Goal: Transaction & Acquisition: Subscribe to service/newsletter

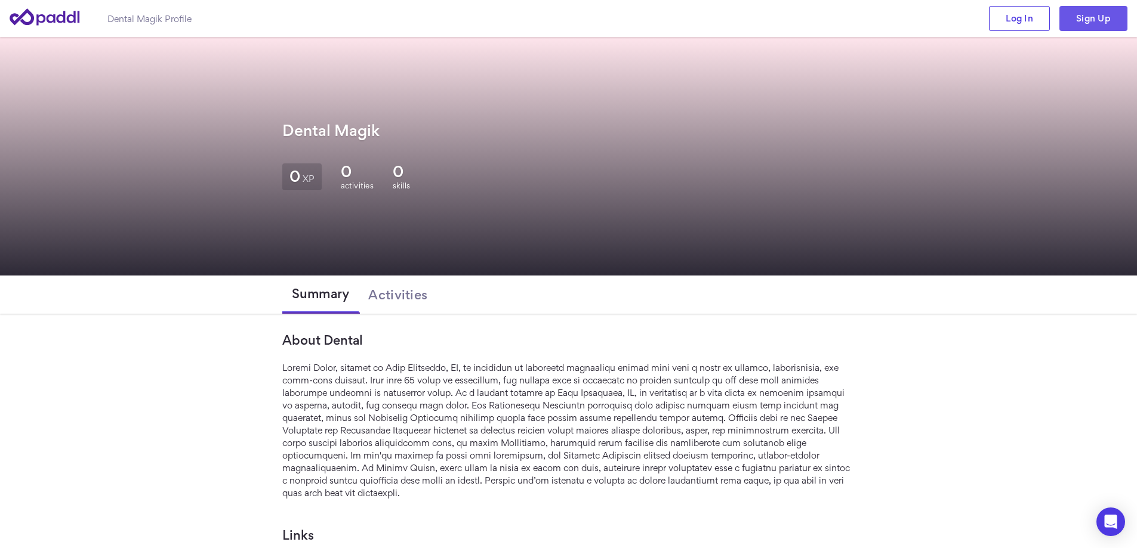
click at [1103, 16] on link "Sign Up" at bounding box center [1093, 18] width 68 height 25
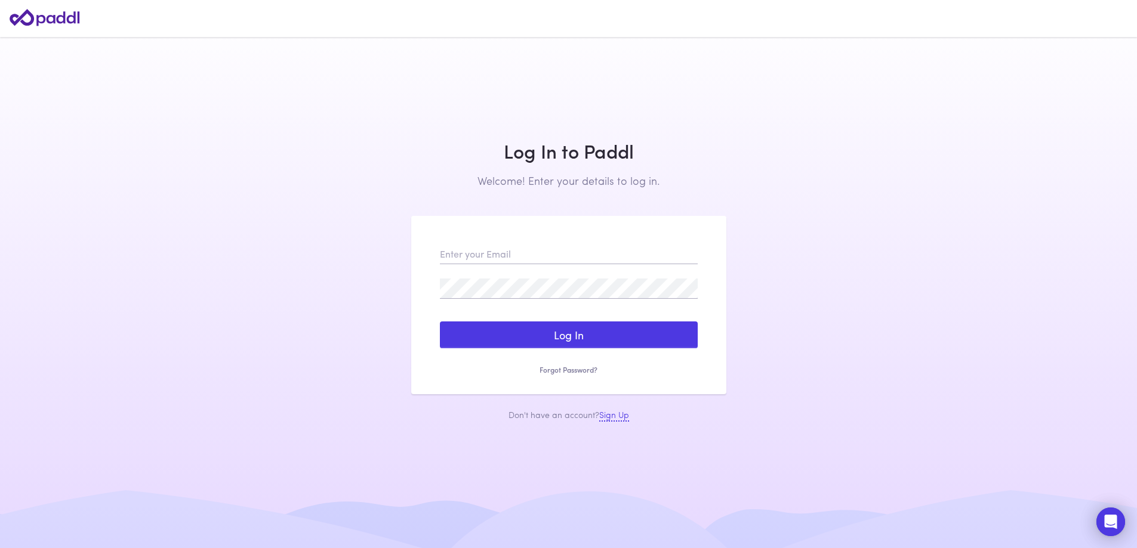
click at [615, 418] on link "Sign Up" at bounding box center [614, 415] width 30 height 13
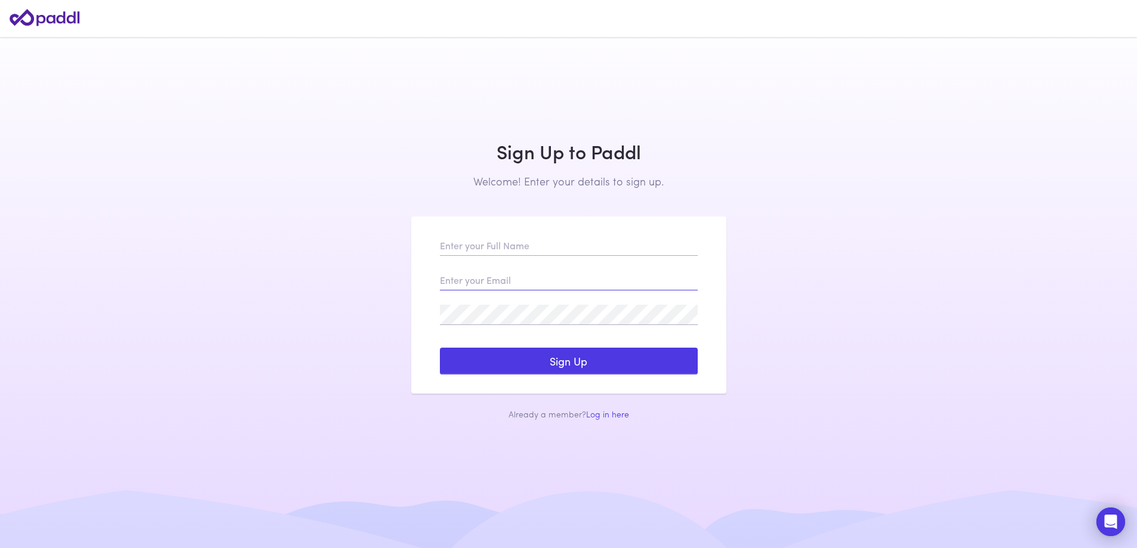
click at [536, 273] on input "email" at bounding box center [569, 280] width 258 height 20
paste input "rolibe1575@lorkex.com"
type input "rolibe1575@lorkex.com"
click at [512, 242] on input "text" at bounding box center [569, 246] width 258 height 20
paste input "The Law Offices of Kenneth C.Odiwe"
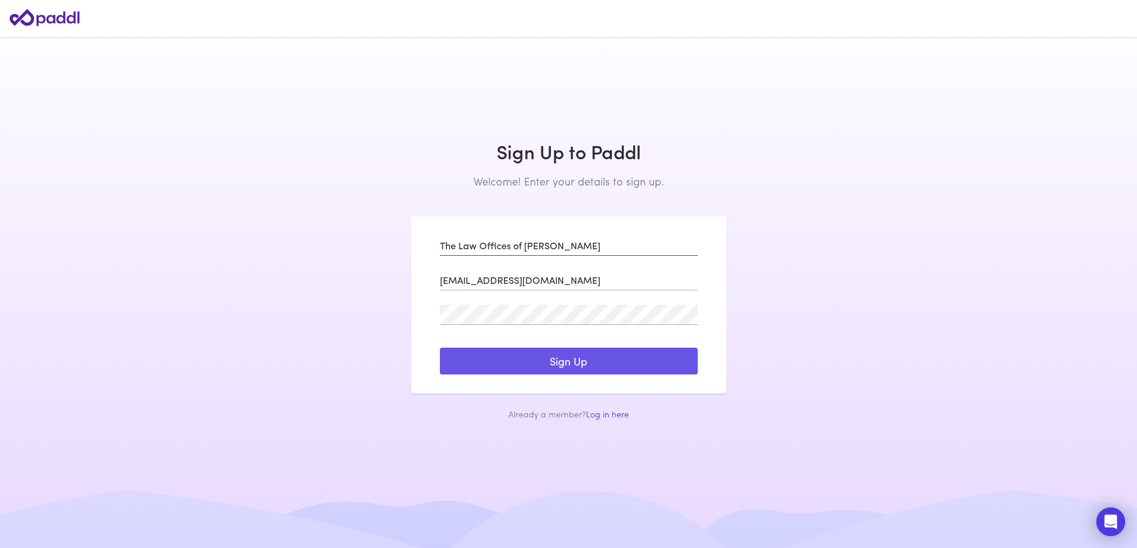
type input "The Law Offices of Kenneth C.Odiwe"
click at [589, 375] on button "Sign Up" at bounding box center [569, 361] width 258 height 27
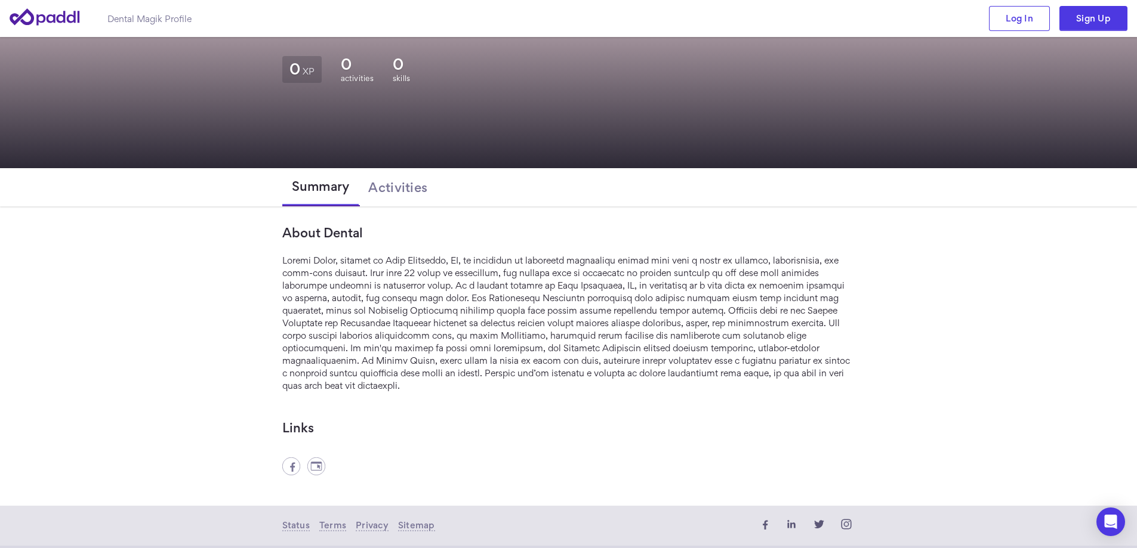
scroll to position [116, 0]
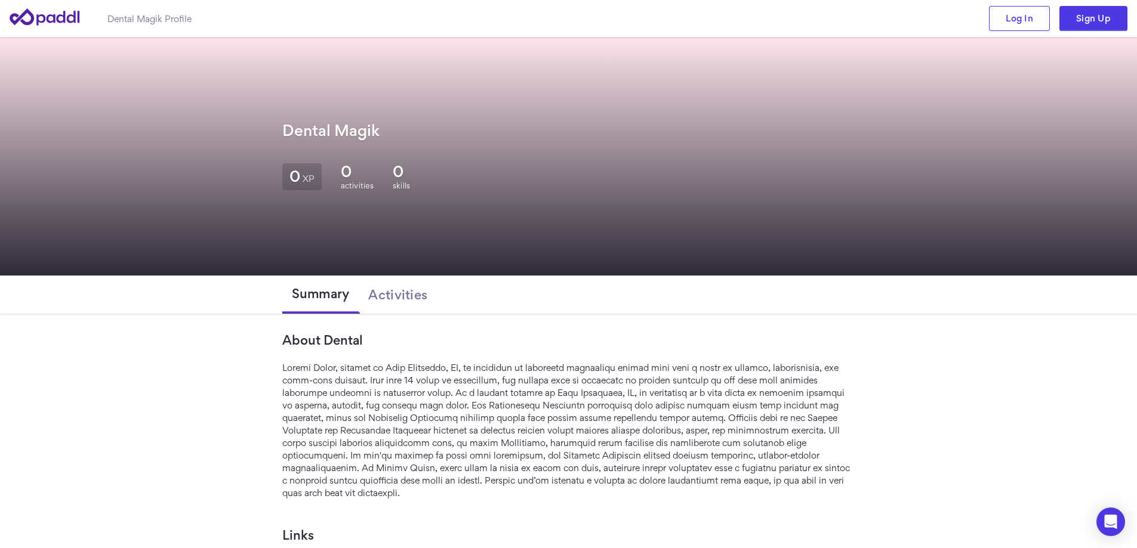
scroll to position [116, 0]
